Goal: Information Seeking & Learning: Learn about a topic

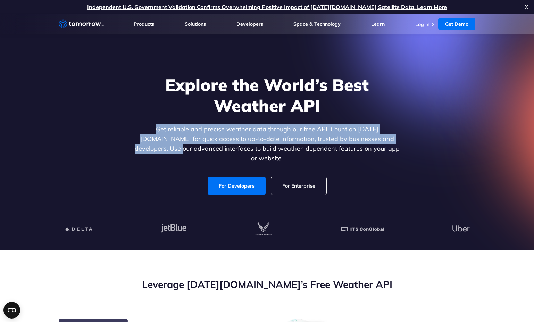
click at [385, 141] on p "Get reliable and precise weather data through our free API. Count on Tomorrow.i…" at bounding box center [267, 143] width 268 height 39
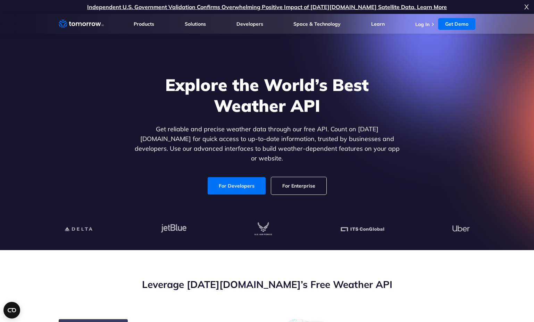
click at [374, 149] on p "Get reliable and precise weather data through our free API. Count on Tomorrow.i…" at bounding box center [267, 143] width 268 height 39
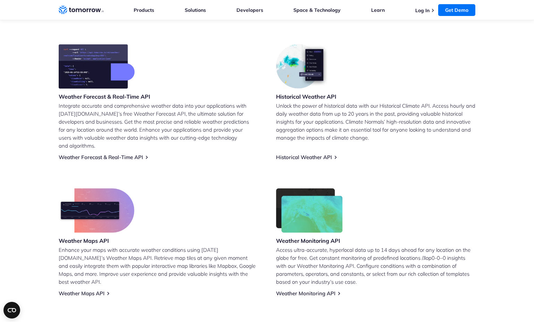
scroll to position [311, 0]
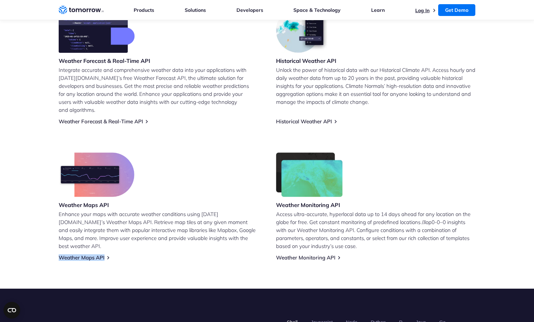
click at [421, 10] on link "Log In" at bounding box center [423, 10] width 14 height 6
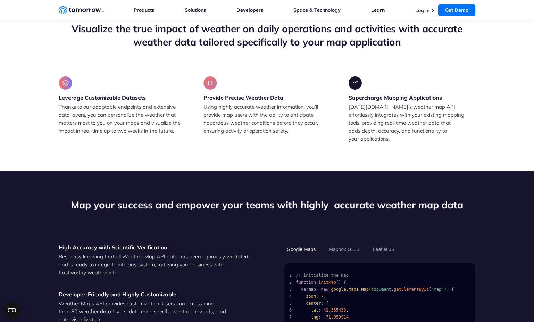
scroll to position [609, 0]
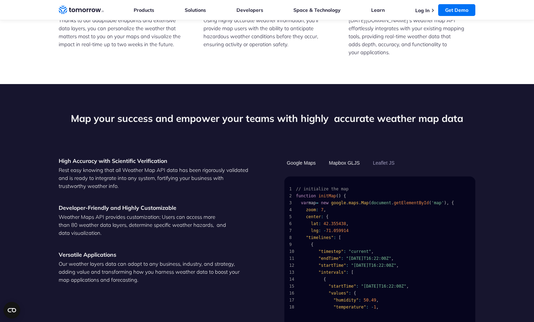
click at [341, 157] on button "Mapbox GLJS" at bounding box center [345, 163] width 36 height 12
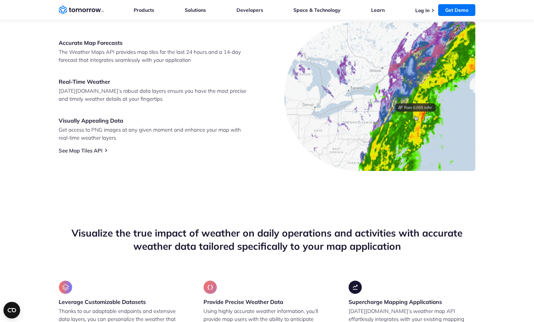
scroll to position [0, 0]
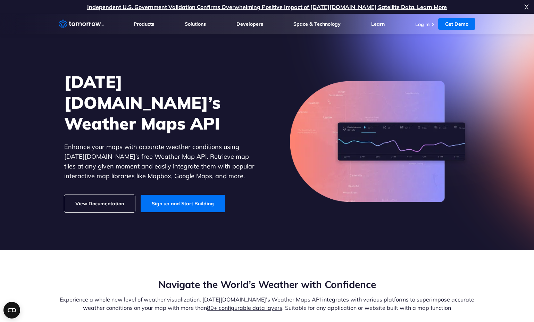
click at [87, 195] on link "View Documentation" at bounding box center [99, 203] width 71 height 17
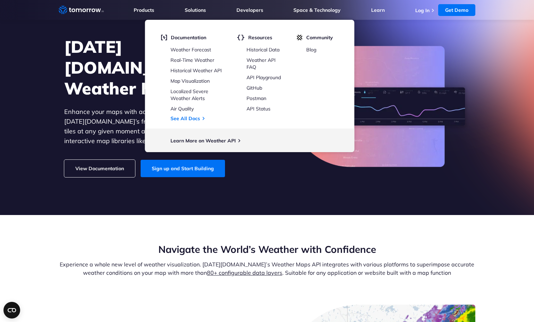
scroll to position [106, 0]
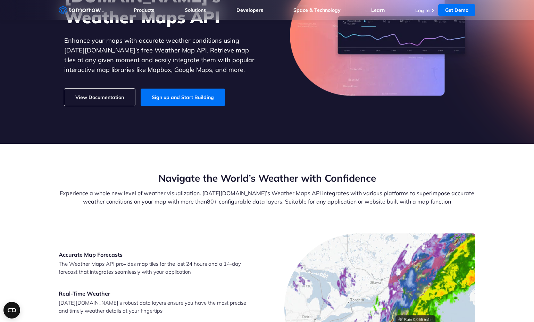
click at [85, 157] on section "Navigate the World’s Weather with Confidence Experience a whole new level of we…" at bounding box center [267, 277] width 534 height 267
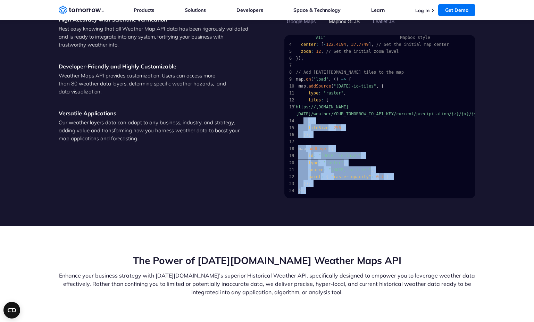
scroll to position [0, 0]
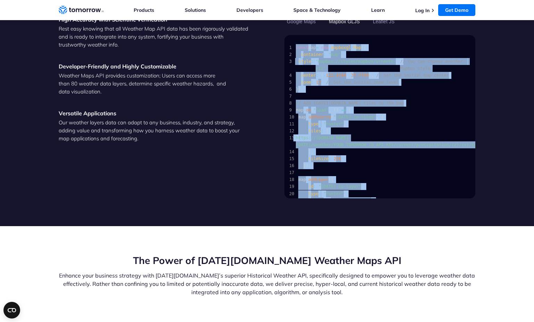
drag, startPoint x: 319, startPoint y: 178, endPoint x: 289, endPoint y: 41, distance: 140.3
click at [289, 41] on pre "1 const map = new mapboxgl . Map ( { 2 container : "map" , 3 style : "mapbox://…" at bounding box center [380, 133] width 191 height 192
copy code "const map = new mapboxgl . Map ( { 2 container : "map" , 3 style : "mapbox://st…"
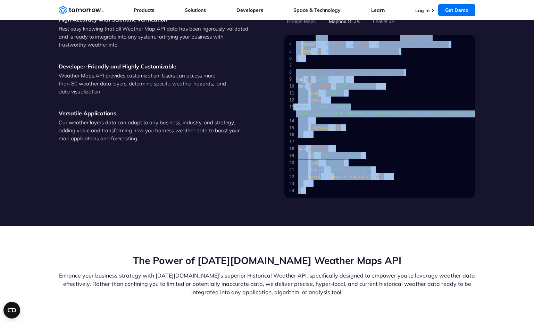
click at [351, 173] on span ""raster-opacity"" at bounding box center [351, 176] width 40 height 7
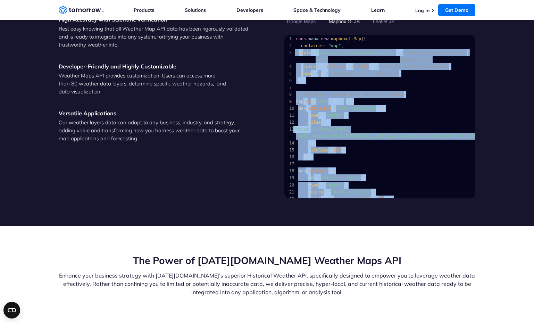
scroll to position [0, 0]
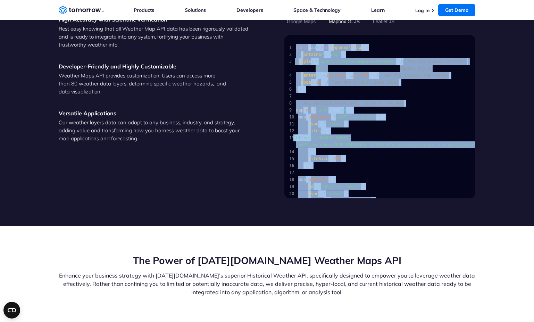
drag, startPoint x: 321, startPoint y: 173, endPoint x: 297, endPoint y: 40, distance: 135.8
click at [297, 44] on code "1 const map = new mapboxgl . Map ( { 2 container : "map" , 3 style : "mapbox://…" at bounding box center [378, 134] width 178 height 181
copy code "const map = new mapboxgl . Map ( { 2 container : "map" , 3 style : "mapbox://st…"
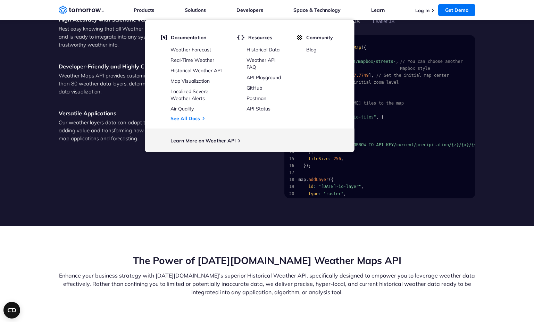
click at [79, 173] on div "High Accuracy with Scientific Verification Rest easy knowing that all Weather M…" at bounding box center [154, 107] width 191 height 183
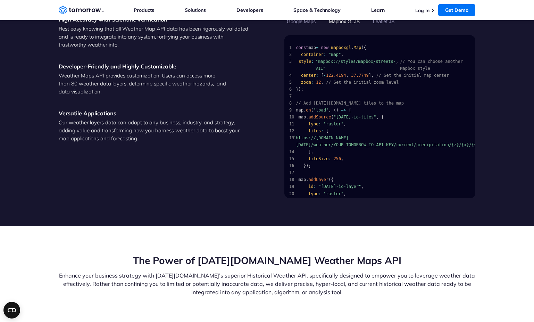
scroll to position [588, 0]
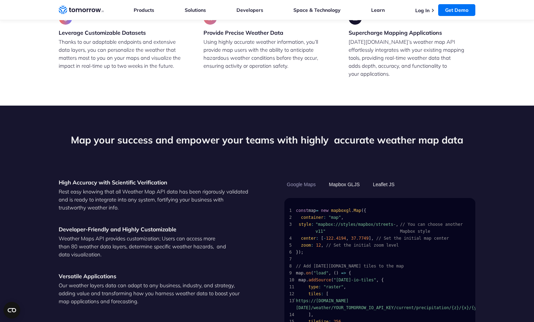
click at [387, 179] on button "Leaflet JS" at bounding box center [384, 185] width 26 height 12
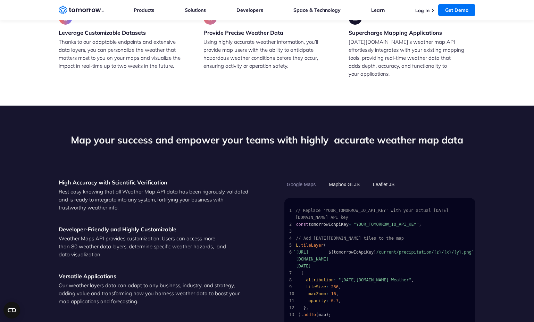
click at [347, 179] on button "Mapbox GLJS" at bounding box center [345, 185] width 36 height 12
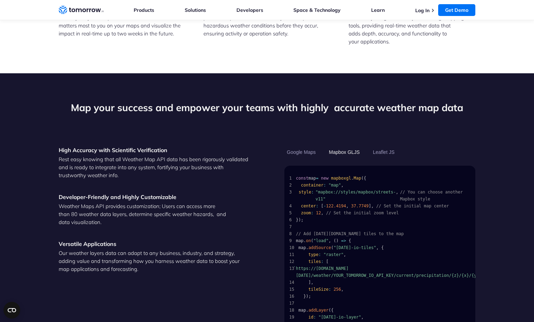
scroll to position [654, 0]
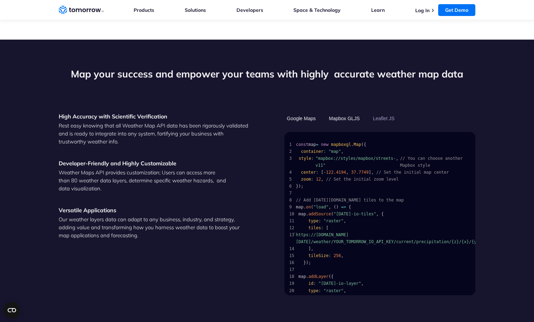
click at [302, 113] on button "Google Maps" at bounding box center [302, 119] width 34 height 12
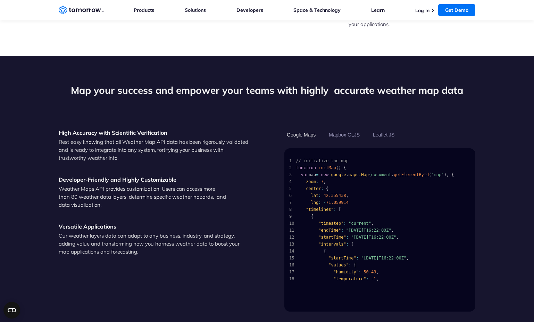
scroll to position [646, 0]
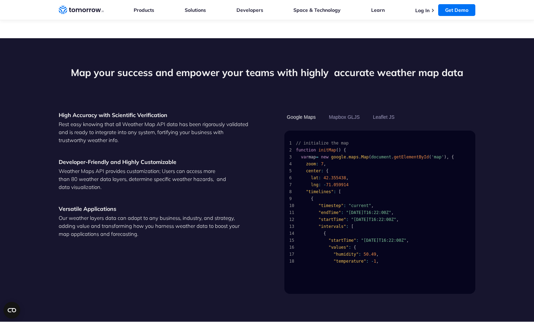
click at [322, 181] on span at bounding box center [322, 184] width 2 height 7
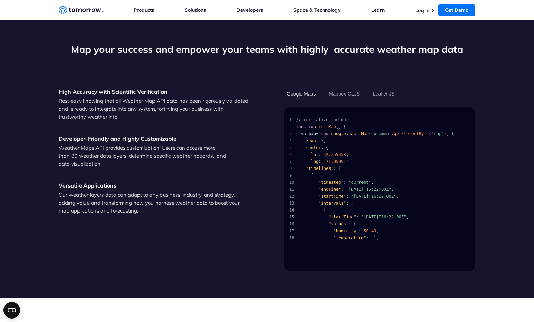
scroll to position [643, 0]
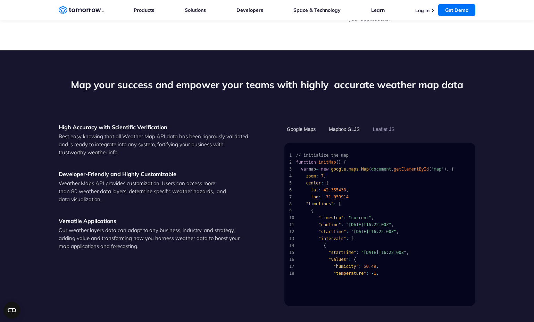
click at [339, 123] on button "Mapbox GLJS" at bounding box center [345, 129] width 36 height 12
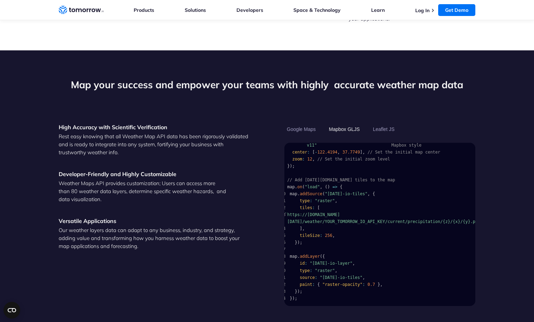
scroll to position [0, 0]
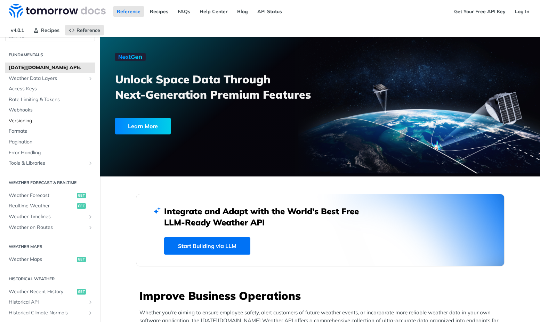
scroll to position [129, 0]
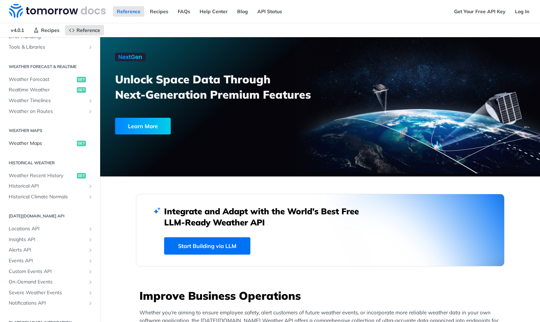
click at [39, 143] on span "Weather Maps" at bounding box center [42, 143] width 66 height 7
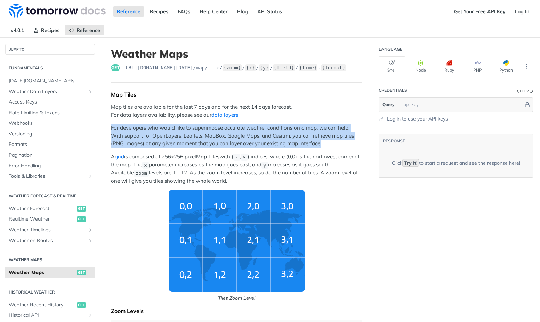
drag, startPoint x: 109, startPoint y: 126, endPoint x: 322, endPoint y: 143, distance: 214.0
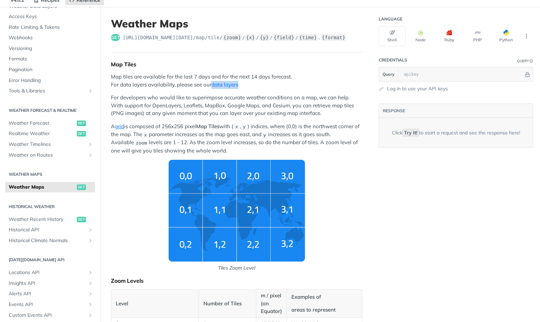
scroll to position [21, 0]
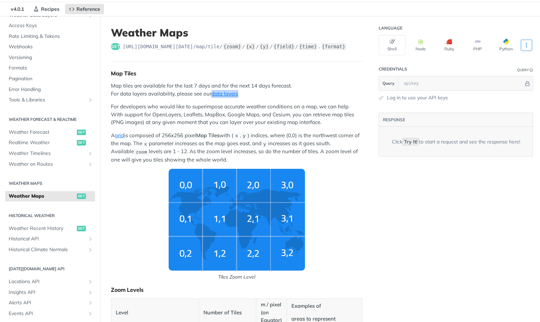
click at [523, 45] on icon "More ellipsis" at bounding box center [526, 45] width 6 height 6
click at [270, 118] on p "For developers who would like to superimpose accurate weather conditions on a m…" at bounding box center [236, 115] width 251 height 24
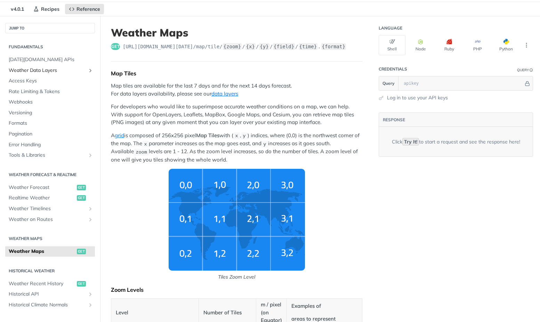
click at [54, 71] on span "Weather Data Layers" at bounding box center [47, 70] width 77 height 7
click at [88, 70] on icon "Show subpages for Weather Data Layers" at bounding box center [91, 71] width 6 height 6
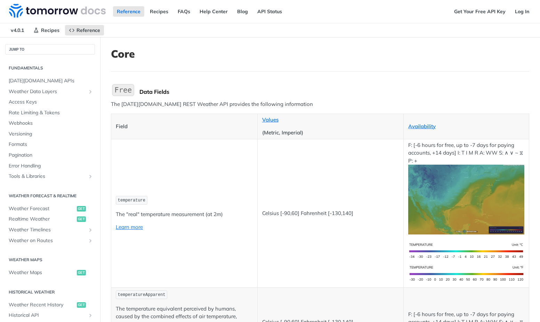
click at [219, 104] on p "The [DATE][DOMAIN_NAME] REST Weather API provides the following information" at bounding box center [320, 104] width 418 height 8
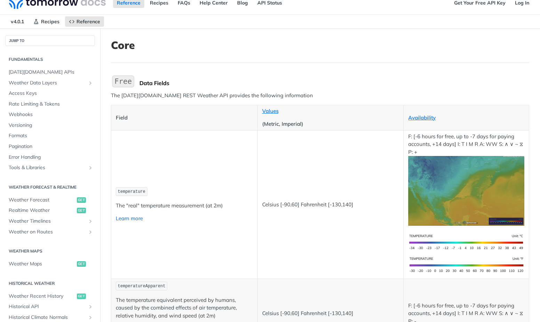
click at [133, 218] on link "Learn more" at bounding box center [129, 218] width 27 height 7
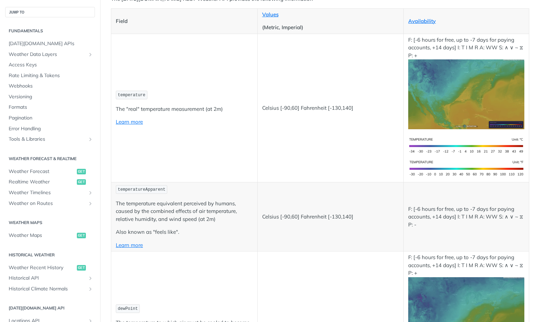
scroll to position [0, 0]
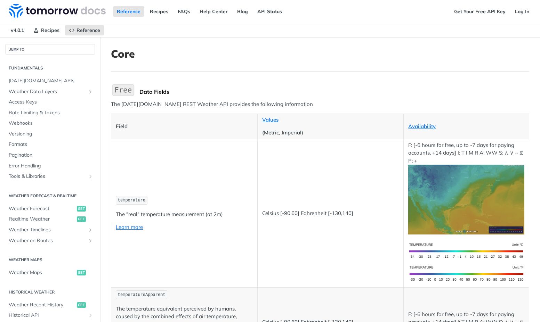
click at [198, 139] on td "temperature The "real" temperature measurement (at 2m) Learn more" at bounding box center [184, 213] width 146 height 148
click at [270, 120] on link "Values" at bounding box center [270, 119] width 16 height 7
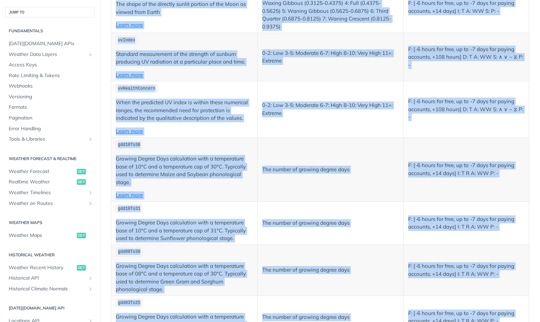
scroll to position [3659, 0]
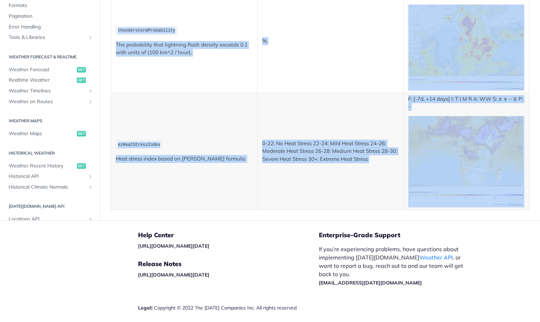
drag, startPoint x: 115, startPoint y: 125, endPoint x: 492, endPoint y: 183, distance: 381.1
copy table "Field Values (Metric, Imperial) Availability temperature The "real" temperature…"
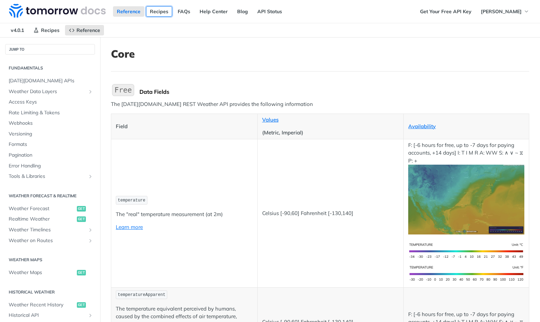
click at [159, 11] on link "Recipes" at bounding box center [159, 11] width 26 height 10
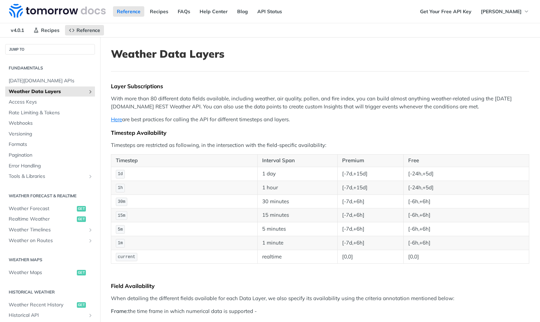
click at [88, 90] on icon "Show subpages for Weather Data Layers" at bounding box center [91, 92] width 6 height 6
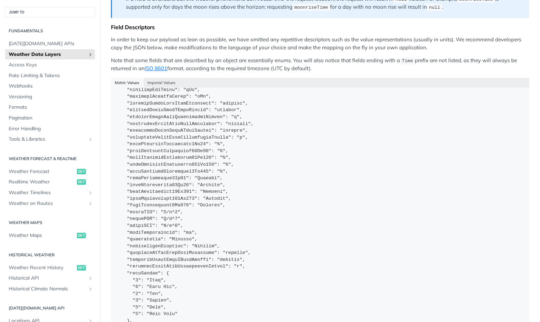
scroll to position [9, 0]
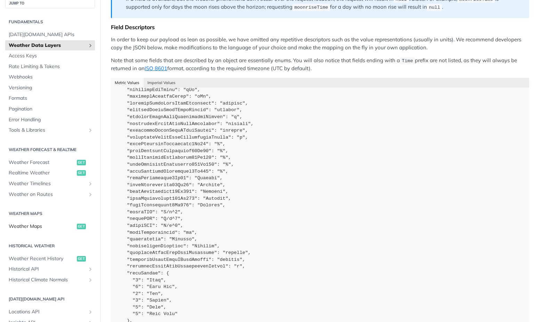
click at [38, 227] on span "Weather Maps" at bounding box center [42, 226] width 66 height 7
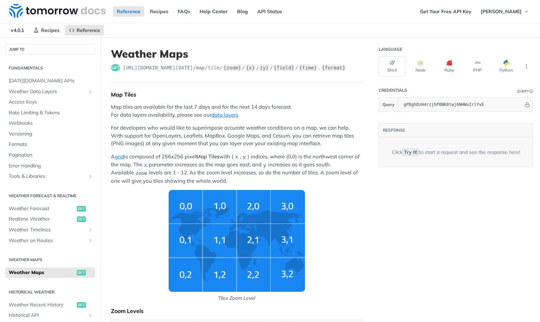
scroll to position [4, 0]
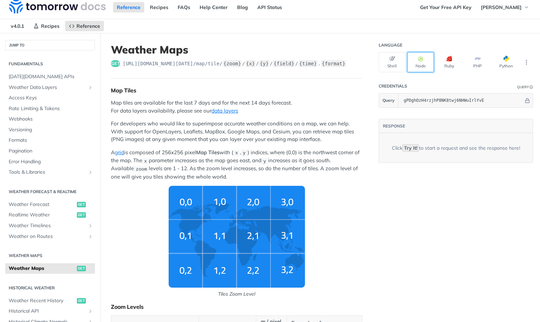
click at [415, 68] on button "Node" at bounding box center [420, 62] width 27 height 20
click at [408, 61] on button "Node" at bounding box center [420, 62] width 27 height 20
click at [449, 85] on header "Credentials Query" at bounding box center [455, 86] width 154 height 14
click at [517, 86] on div "Query" at bounding box center [523, 86] width 12 height 5
click at [523, 65] on icon "More ellipsis" at bounding box center [526, 62] width 6 height 6
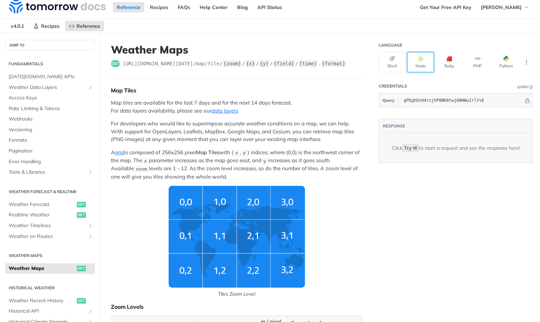
click at [416, 64] on button "Node" at bounding box center [420, 62] width 27 height 20
click at [348, 89] on div "Map Tiles" at bounding box center [236, 90] width 251 height 7
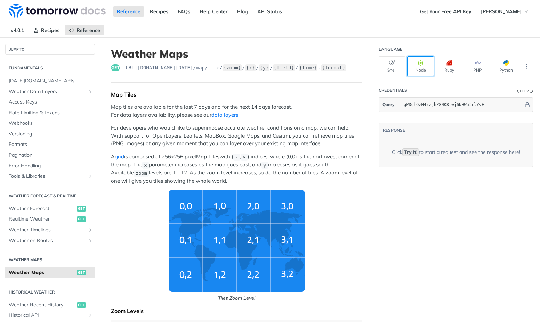
click at [416, 68] on button "Node" at bounding box center [420, 66] width 27 height 20
click at [409, 74] on button "Node" at bounding box center [420, 66] width 27 height 20
click at [412, 65] on button "Node" at bounding box center [420, 66] width 27 height 20
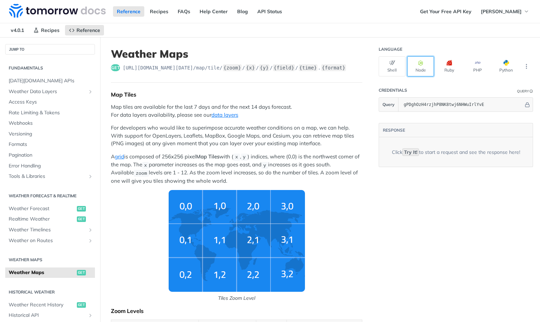
click at [412, 65] on button "Node" at bounding box center [420, 66] width 27 height 20
click at [435, 61] on button "Ruby" at bounding box center [448, 66] width 27 height 20
click at [464, 65] on button "PHP" at bounding box center [477, 66] width 27 height 20
click at [507, 69] on button "Python" at bounding box center [505, 66] width 27 height 20
click at [523, 67] on icon "More ellipsis" at bounding box center [526, 66] width 6 height 6
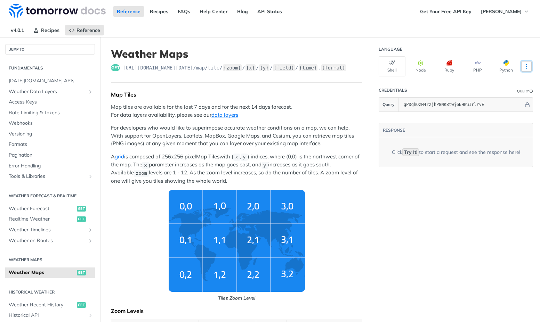
click at [523, 67] on icon "More ellipsis" at bounding box center [526, 66] width 6 height 6
click at [407, 68] on button "Node" at bounding box center [420, 66] width 27 height 20
click at [525, 63] on button "More Languages" at bounding box center [526, 66] width 10 height 10
click at [418, 64] on icon "button" at bounding box center [421, 63] width 6 height 6
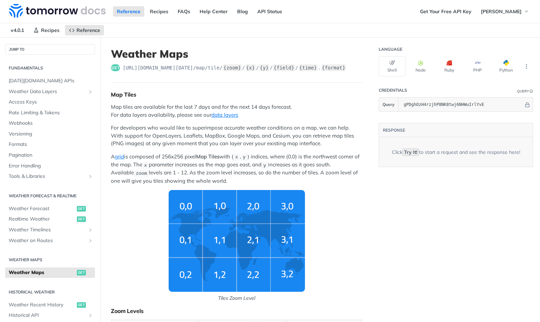
click at [378, 84] on header "Credentials Query" at bounding box center [455, 90] width 154 height 14
click at [389, 65] on icon "button" at bounding box center [392, 63] width 6 height 6
click at [421, 71] on button "Node" at bounding box center [420, 66] width 27 height 20
click at [381, 89] on div "Credentials" at bounding box center [392, 91] width 28 height 6
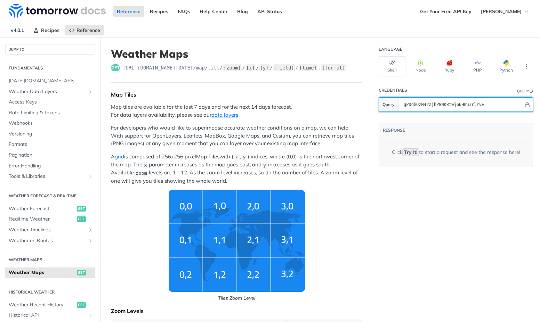
click at [409, 105] on input "gPDghOzH4rzjhP8NK8twj6NHWuIrlYvE" at bounding box center [461, 105] width 123 height 14
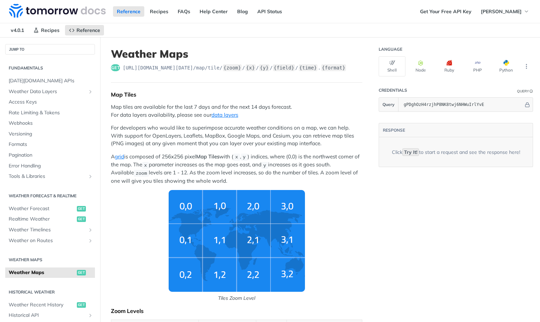
click at [425, 88] on header "Credentials Query" at bounding box center [455, 90] width 154 height 14
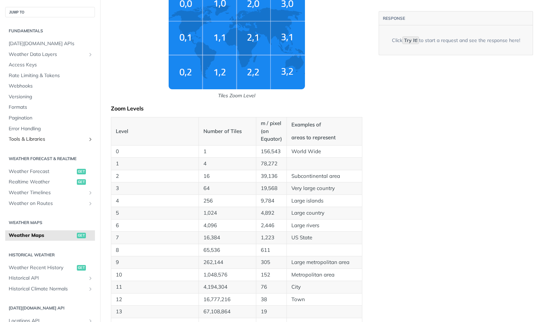
click at [88, 141] on icon "Show subpages for Tools & Libraries" at bounding box center [91, 140] width 6 height 6
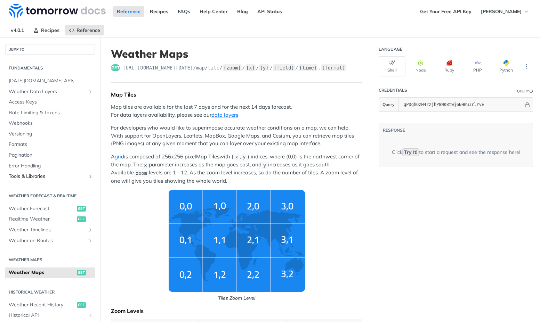
scroll to position [13, 0]
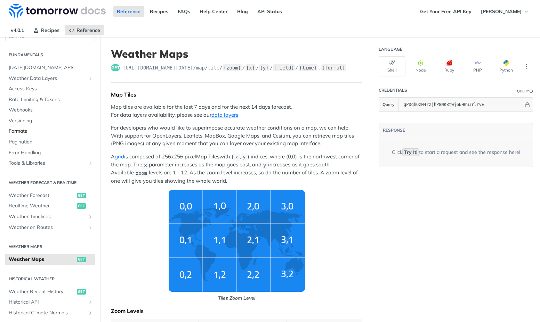
click at [27, 131] on span "Formats" at bounding box center [51, 131] width 84 height 7
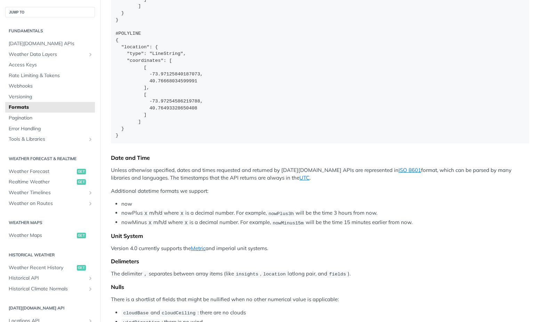
scroll to position [441, 0]
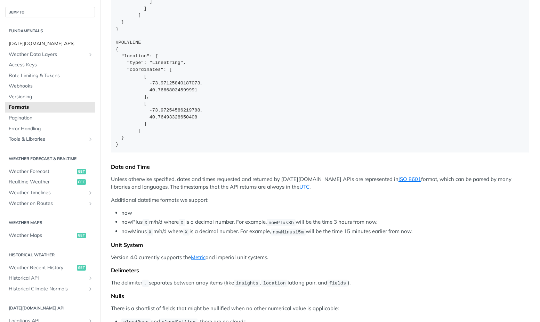
click at [52, 46] on span "[DATE][DOMAIN_NAME] APIs" at bounding box center [51, 43] width 84 height 7
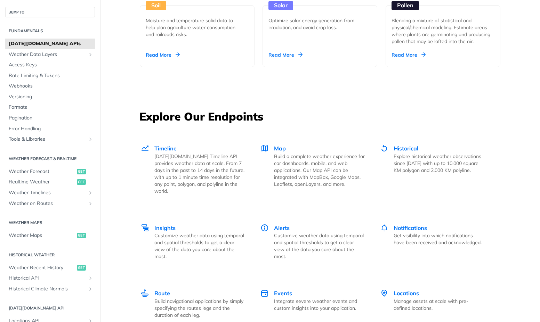
scroll to position [868, 0]
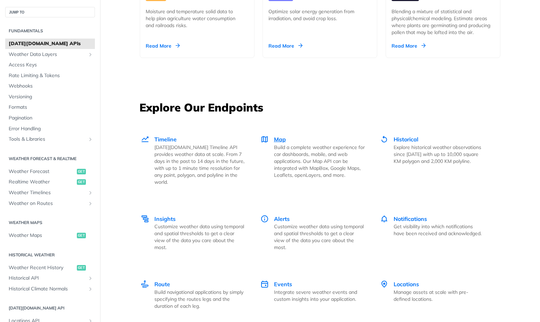
click at [297, 154] on p "Build a complete weather experience for car dashboards, mobile, and web applica…" at bounding box center [319, 161] width 91 height 35
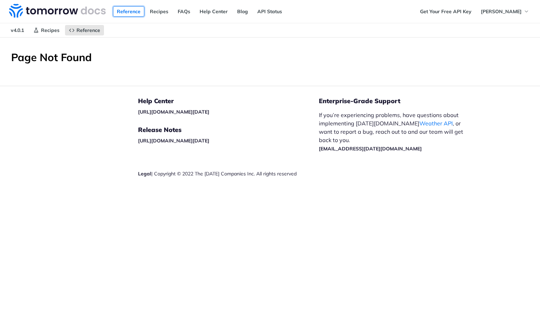
click at [132, 13] on link "Reference" at bounding box center [128, 11] width 31 height 10
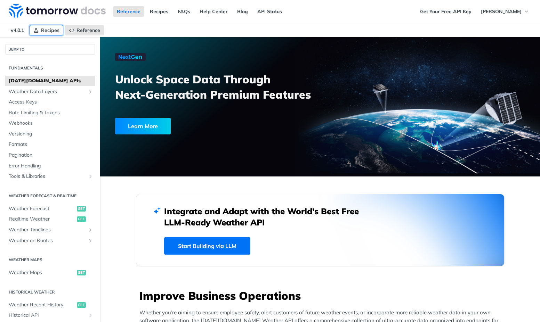
click at [51, 30] on span "Recipes" at bounding box center [50, 30] width 18 height 6
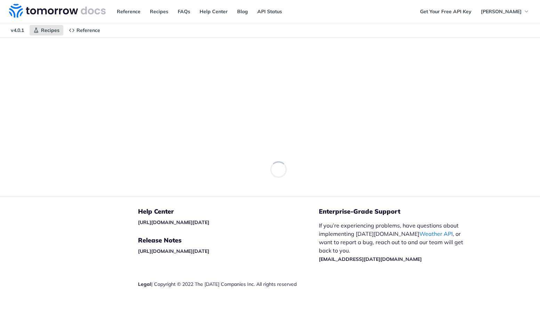
click at [11, 85] on main "Recipes" at bounding box center [270, 116] width 540 height 159
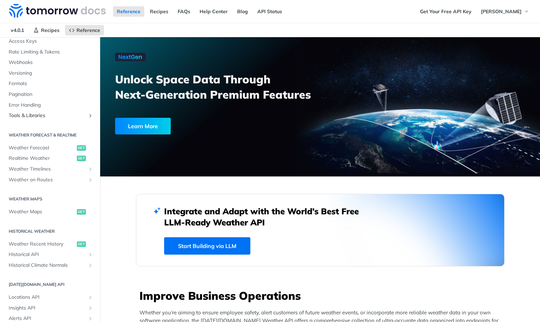
scroll to position [97, 0]
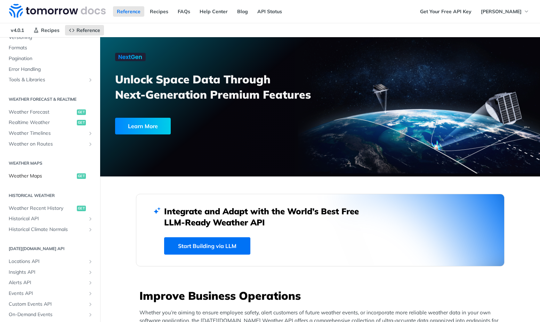
click at [44, 177] on span "Weather Maps" at bounding box center [42, 176] width 66 height 7
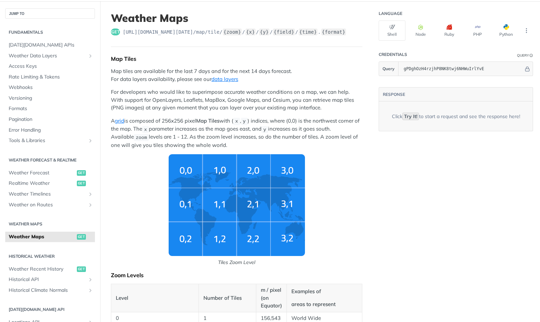
scroll to position [31, 0]
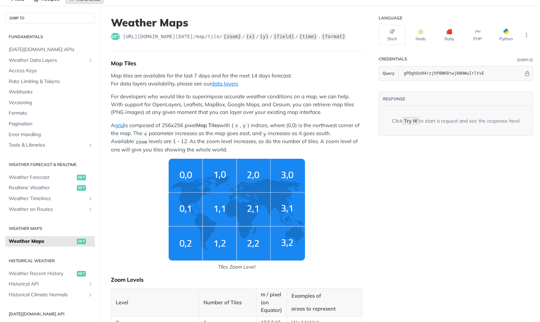
click at [252, 113] on p "For developers who would like to superimpose accurate weather conditions on a m…" at bounding box center [236, 105] width 251 height 24
drag, startPoint x: 249, startPoint y: 147, endPoint x: 110, endPoint y: 71, distance: 158.4
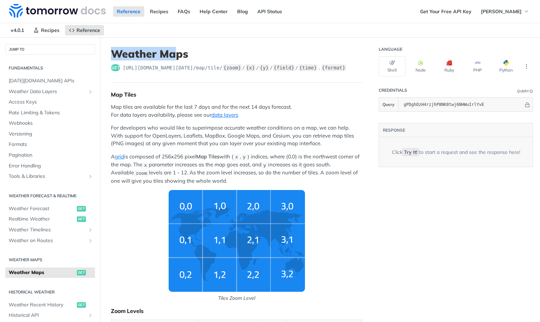
drag, startPoint x: 112, startPoint y: 48, endPoint x: 172, endPoint y: 56, distance: 60.6
click at [172, 56] on h1 "Weather Maps" at bounding box center [236, 54] width 251 height 13
click at [218, 62] on header "Weather Maps get [URL][DOMAIN_NAME][DATE] /map/tile/ {zoom} / {x} / {y} / {fiel…" at bounding box center [236, 65] width 251 height 35
click at [158, 52] on h1 "Weather Maps" at bounding box center [236, 54] width 251 height 13
click at [192, 72] on header "Weather Maps get [URL][DOMAIN_NAME][DATE] /map/tile/ {zoom} / {x} / {y} / {fiel…" at bounding box center [236, 65] width 251 height 35
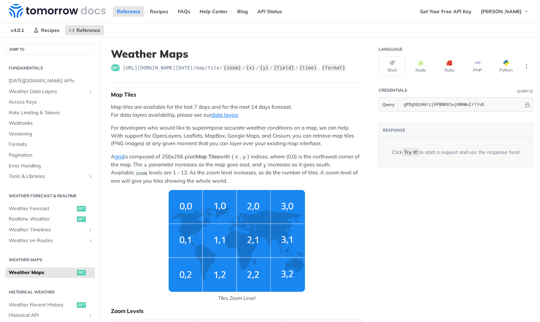
click at [328, 79] on header "Weather Maps get [URL][DOMAIN_NAME][DATE] /map/tile/ {zoom} / {x} / {y} / {fiel…" at bounding box center [236, 65] width 251 height 35
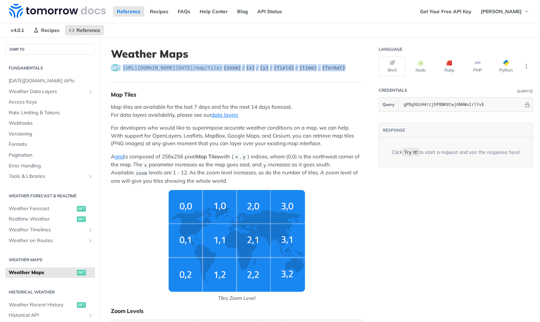
drag, startPoint x: 358, startPoint y: 67, endPoint x: 107, endPoint y: 65, distance: 250.9
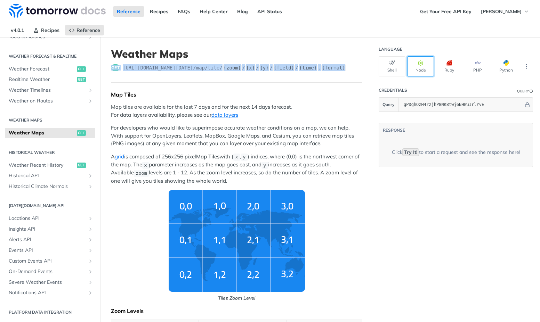
click at [409, 70] on button "Node" at bounding box center [420, 66] width 27 height 20
click at [412, 68] on button "Node" at bounding box center [420, 66] width 27 height 20
click at [251, 62] on header "Weather Maps get https://api.tomorrow.io/v4 /map/tile/ {zoom} / {x} / {y} / {fi…" at bounding box center [236, 65] width 251 height 35
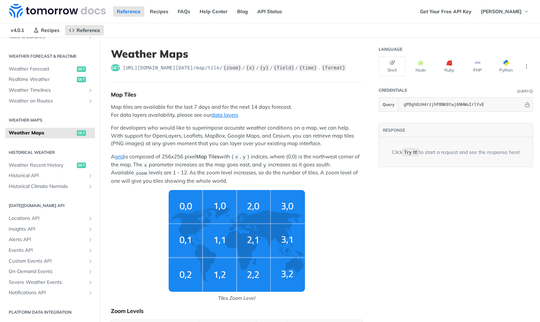
click at [408, 153] on code "Try It!" at bounding box center [410, 152] width 17 height 8
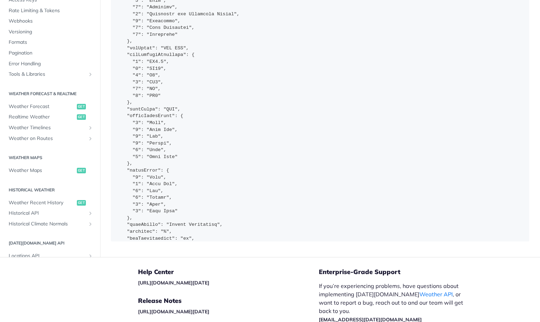
scroll to position [558, 0]
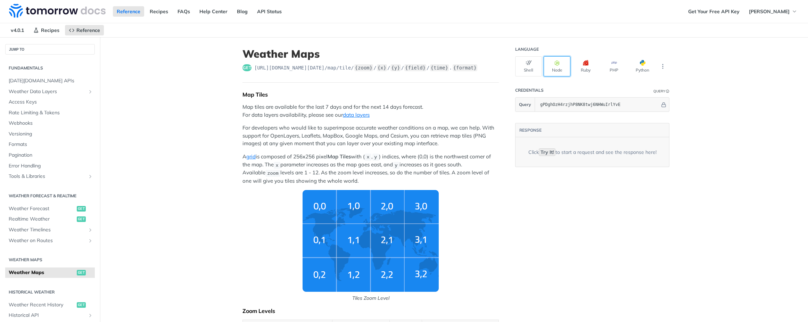
click at [560, 67] on button "Node" at bounding box center [557, 66] width 27 height 20
click at [551, 68] on button "Node" at bounding box center [557, 66] width 27 height 20
click at [555, 65] on icon "button" at bounding box center [558, 63] width 6 height 6
click at [555, 64] on icon "button" at bounding box center [558, 63] width 6 height 6
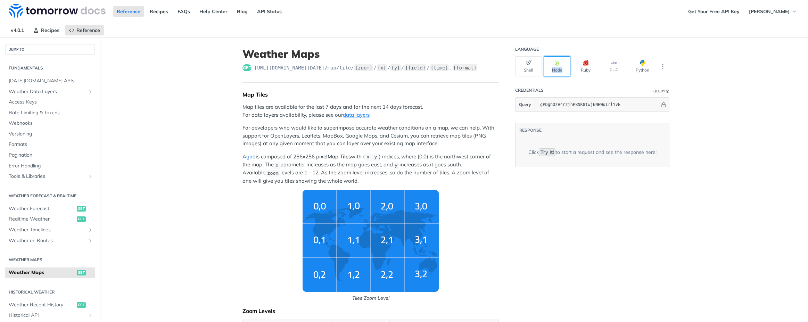
click at [555, 63] on icon "button" at bounding box center [558, 63] width 6 height 6
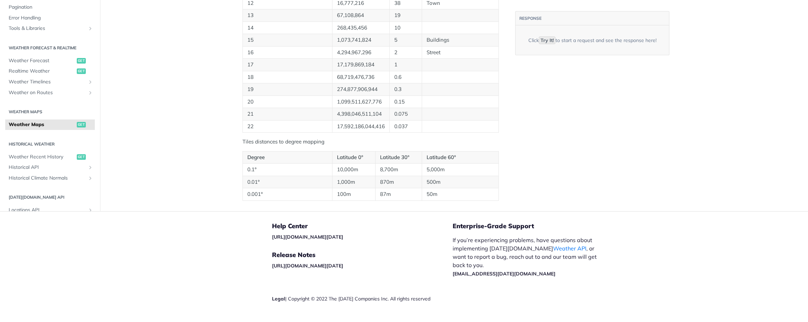
scroll to position [455, 0]
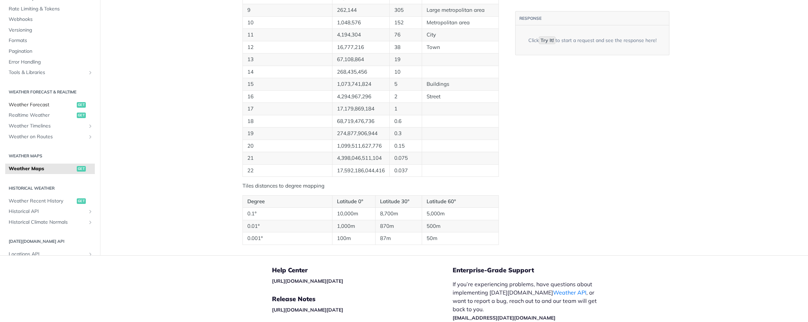
click at [36, 101] on span "Weather Forecast" at bounding box center [42, 104] width 66 height 7
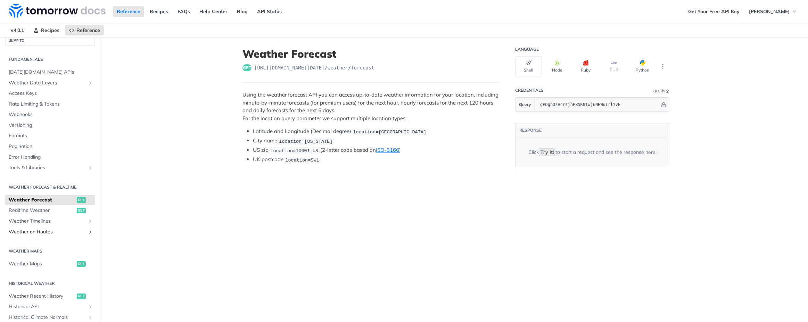
scroll to position [17, 0]
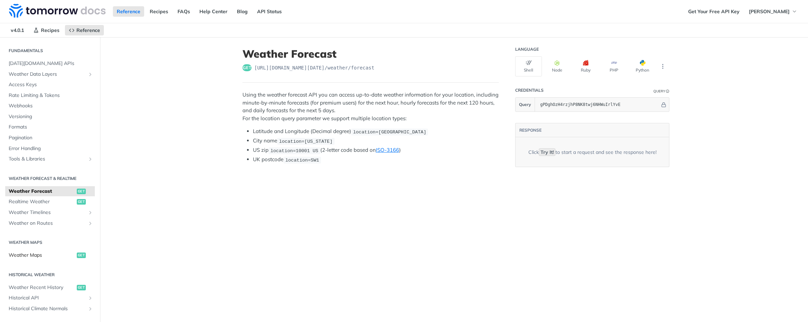
click at [22, 254] on span "Weather Maps" at bounding box center [42, 255] width 66 height 7
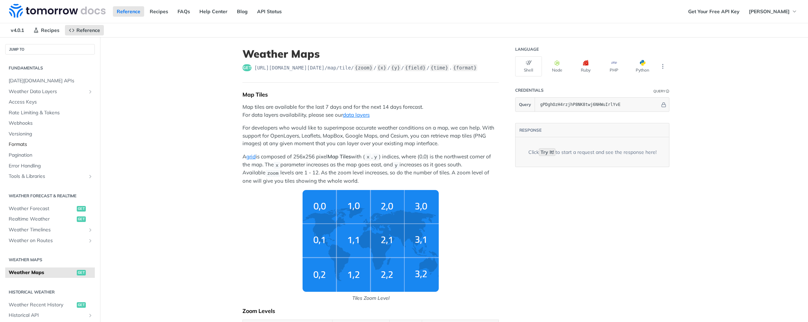
click at [15, 144] on span "Formats" at bounding box center [51, 144] width 84 height 7
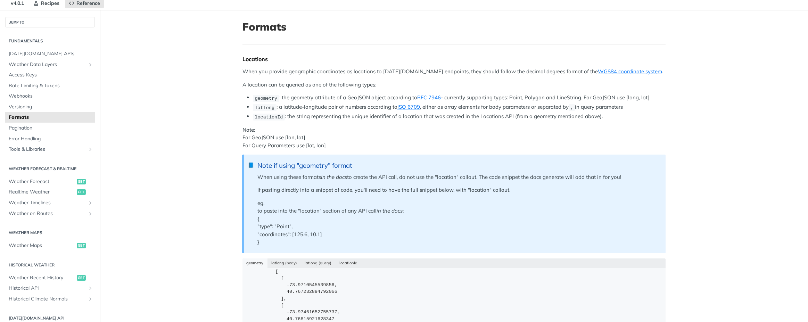
scroll to position [2, 0]
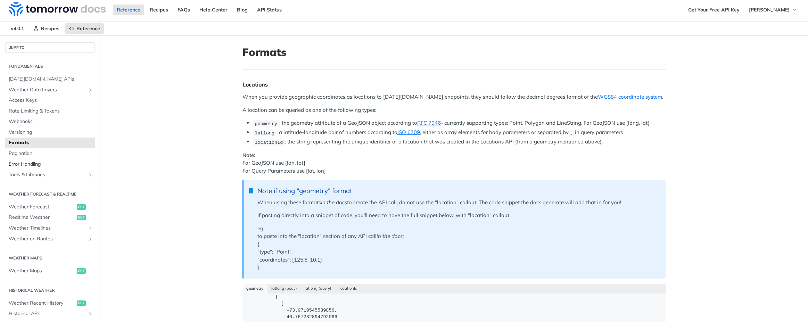
click at [42, 164] on span "Error Handling" at bounding box center [51, 164] width 84 height 7
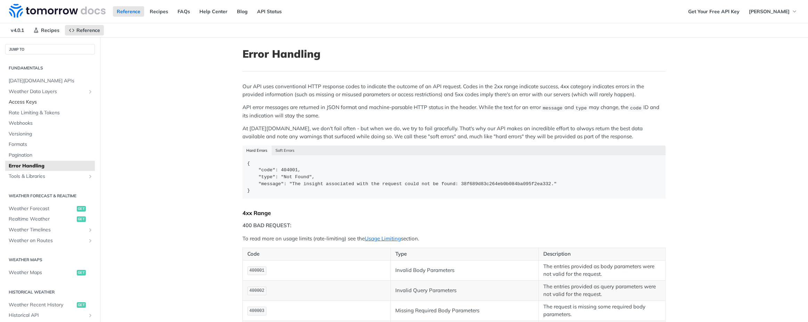
click at [29, 104] on span "Access Keys" at bounding box center [51, 102] width 84 height 7
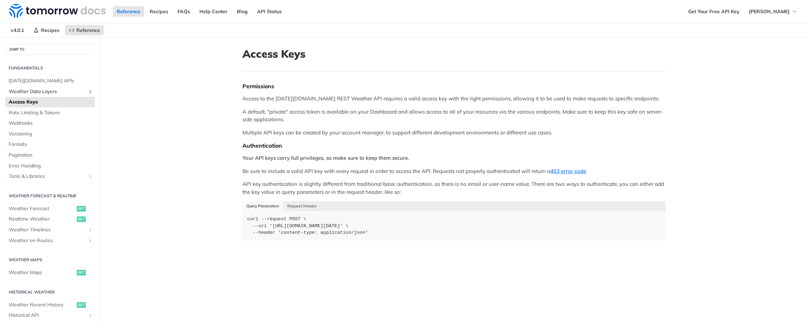
click at [53, 92] on span "Weather Data Layers" at bounding box center [47, 91] width 77 height 7
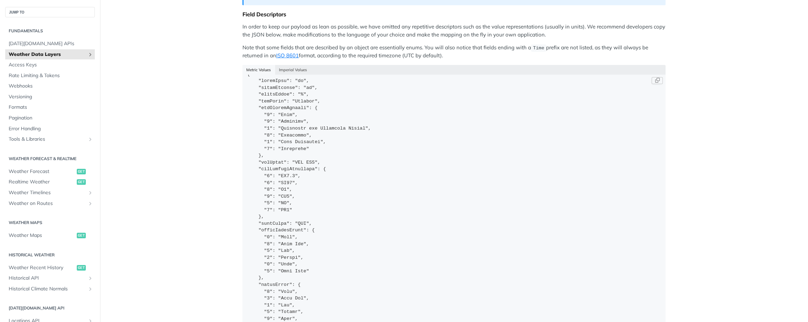
scroll to position [32, 0]
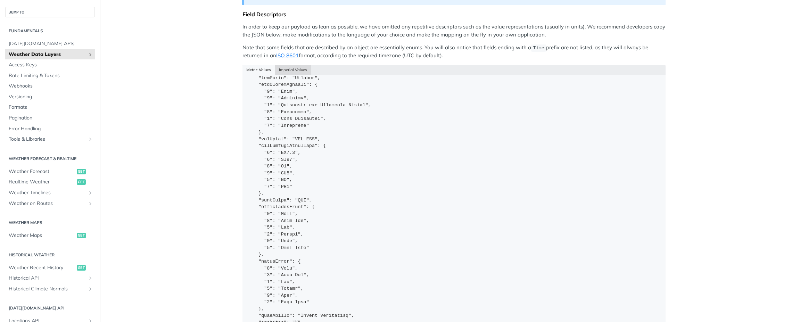
click at [293, 65] on button "Imperial Values" at bounding box center [293, 70] width 36 height 10
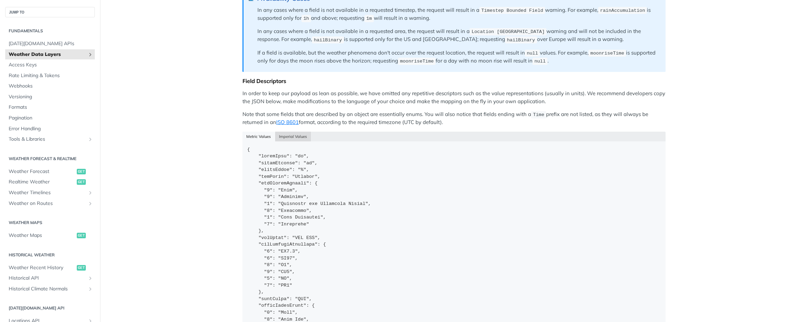
scroll to position [566, 0]
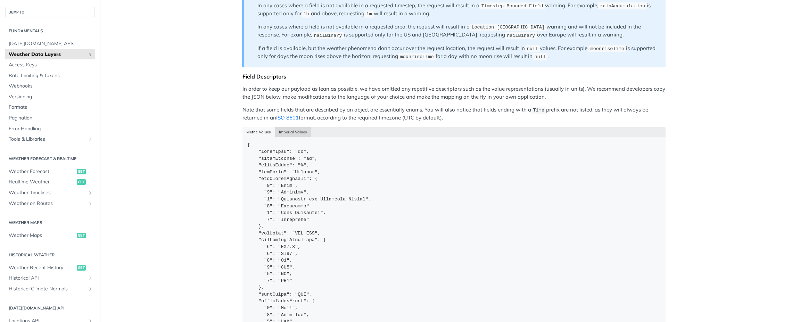
click at [288, 130] on button "Imperial Values" at bounding box center [293, 132] width 36 height 10
click at [283, 131] on button "Imperial Values" at bounding box center [293, 132] width 36 height 10
click at [292, 129] on button "Imperial Values" at bounding box center [293, 132] width 36 height 10
click at [253, 127] on div "Metric Values Imperial Values" at bounding box center [454, 132] width 423 height 10
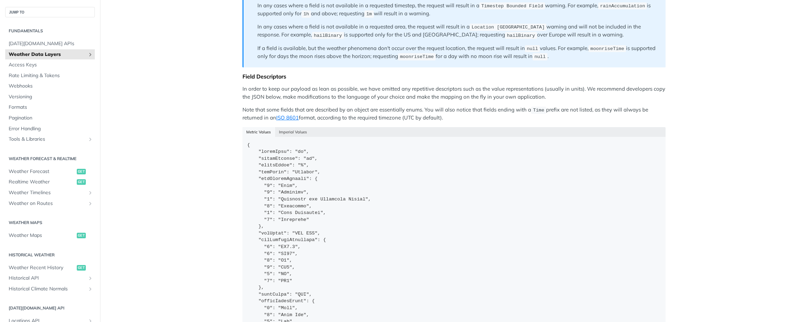
click at [257, 128] on div "Metric Values Imperial Values" at bounding box center [454, 132] width 423 height 10
click at [285, 127] on button "Imperial Values" at bounding box center [293, 132] width 36 height 10
click at [282, 129] on button "Imperial Values" at bounding box center [293, 132] width 36 height 10
click at [296, 128] on button "Imperial Values" at bounding box center [293, 132] width 36 height 10
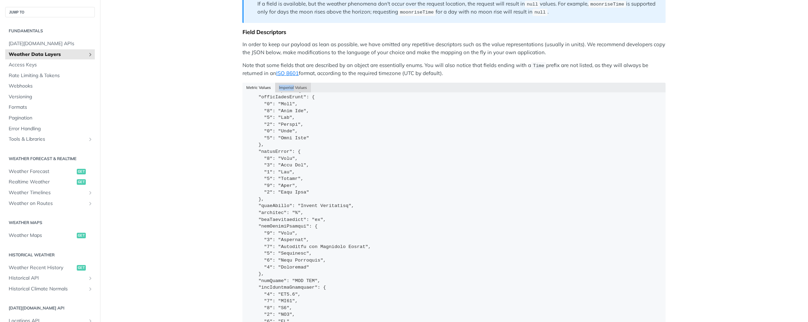
scroll to position [574, 0]
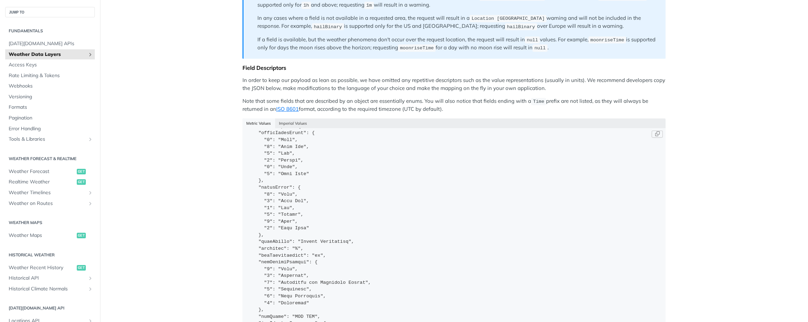
click at [308, 158] on code at bounding box center [454, 273] width 423 height 290
click at [304, 122] on button "Imperial Values" at bounding box center [293, 123] width 36 height 10
click at [313, 121] on div "Metric Values Imperial Values" at bounding box center [454, 123] width 423 height 10
click at [289, 119] on button "Imperial Values" at bounding box center [293, 123] width 36 height 10
click at [286, 119] on button "Imperial Values" at bounding box center [293, 123] width 36 height 10
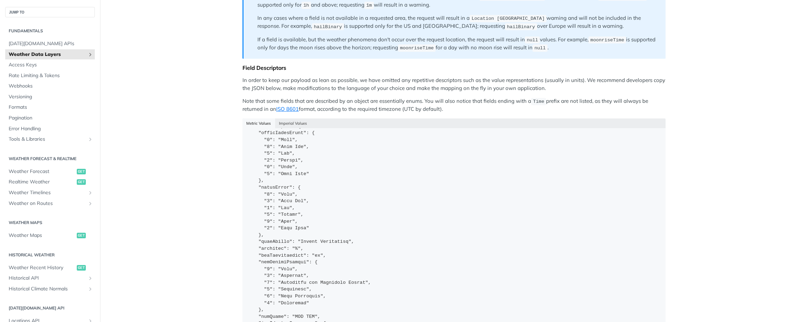
click at [251, 118] on div "Metric Values Imperial Values" at bounding box center [454, 123] width 423 height 10
click at [259, 119] on div "Metric Values Imperial Values" at bounding box center [454, 123] width 423 height 10
click at [278, 121] on button "Imperial Values" at bounding box center [293, 123] width 36 height 10
click at [275, 120] on button "Imperial Values" at bounding box center [293, 123] width 36 height 10
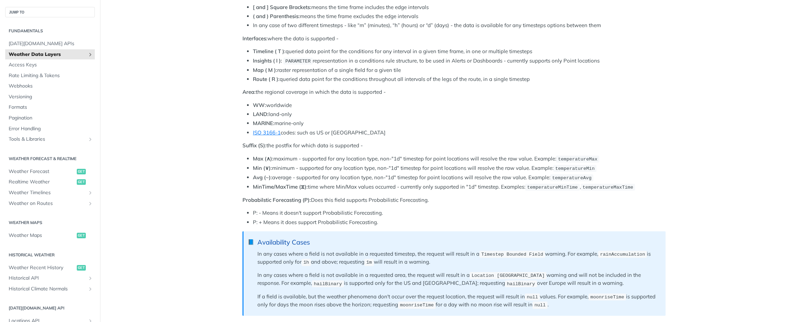
scroll to position [509, 0]
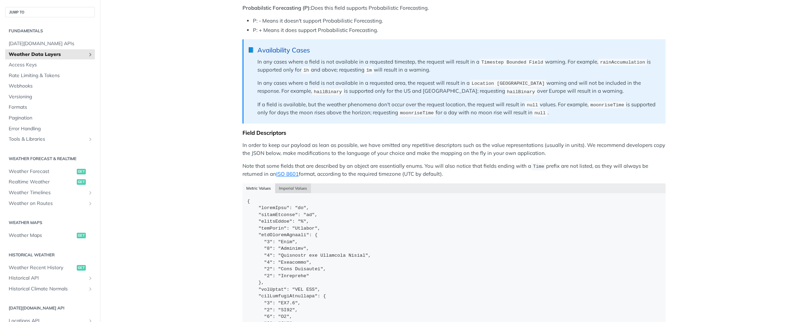
click at [287, 190] on button "Imperial Values" at bounding box center [293, 188] width 36 height 10
click at [288, 186] on button "Imperial Values" at bounding box center [293, 188] width 36 height 10
click at [268, 184] on div "Metric Values Imperial Values" at bounding box center [454, 188] width 423 height 10
click at [291, 183] on button "Imperial Values" at bounding box center [293, 188] width 36 height 10
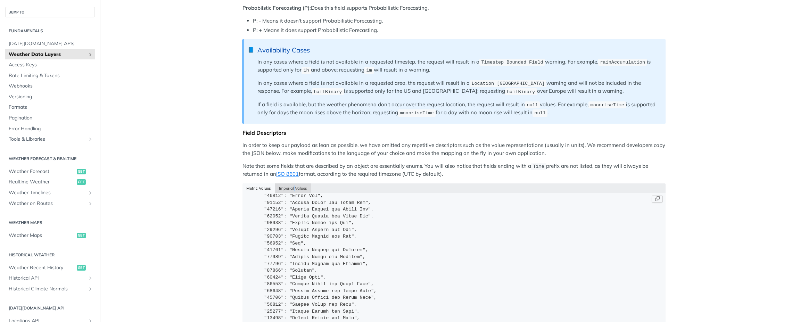
scroll to position [3186, 0]
click at [296, 186] on button "Imperial Values" at bounding box center [293, 188] width 36 height 10
click at [297, 186] on button "Imperial Values" at bounding box center [293, 188] width 36 height 10
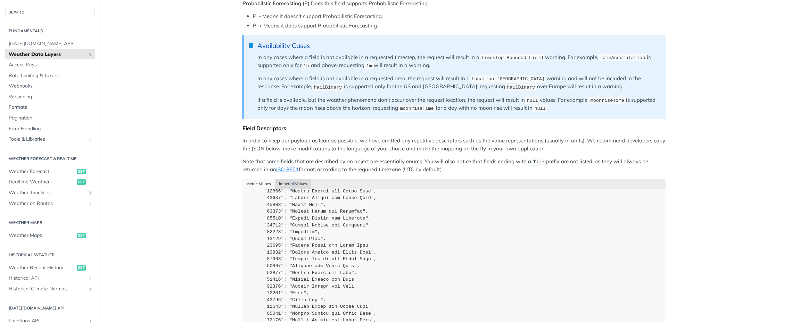
scroll to position [569, 0]
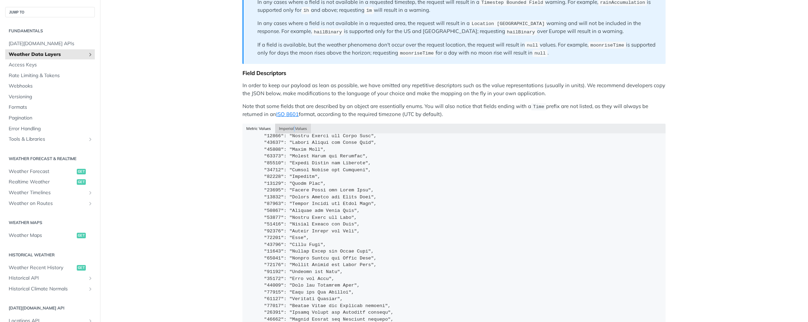
click at [293, 127] on button "Imperial Values" at bounding box center [293, 129] width 36 height 10
click at [294, 126] on button "Imperial Values" at bounding box center [293, 129] width 36 height 10
click at [285, 126] on button "Imperial Values" at bounding box center [293, 129] width 36 height 10
click at [282, 126] on button "Imperial Values" at bounding box center [293, 129] width 36 height 10
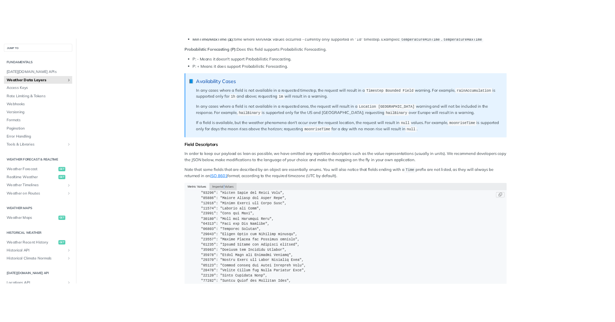
scroll to position [3956, 0]
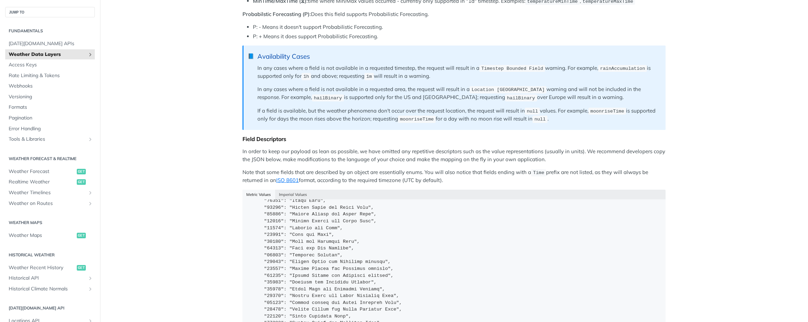
click at [262, 191] on div "Metric Values Imperial Values" at bounding box center [454, 195] width 423 height 10
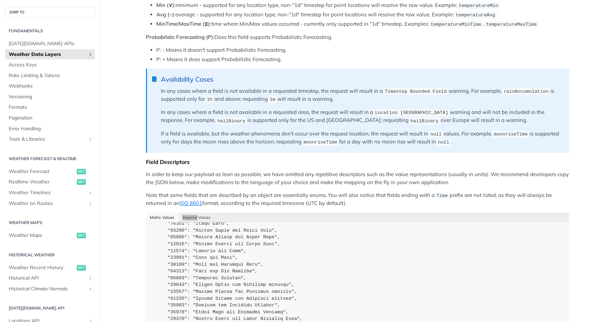
scroll to position [457, 0]
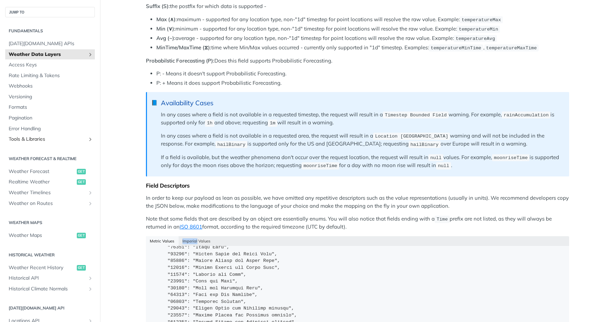
click at [34, 138] on span "Tools & Libraries" at bounding box center [47, 139] width 77 height 7
